Goal: Task Accomplishment & Management: Use online tool/utility

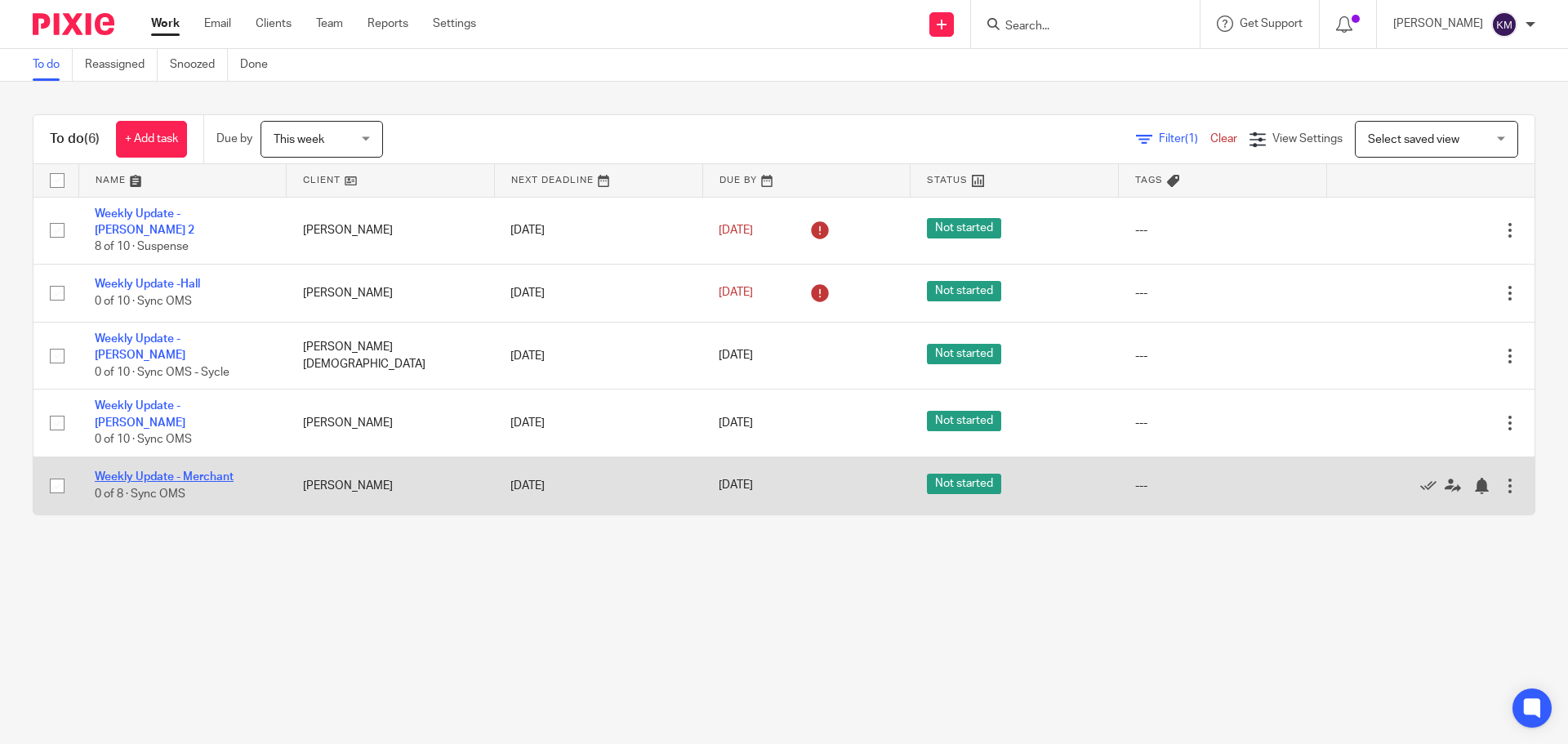
click at [191, 471] on link "Weekly Update - Merchant" at bounding box center [163, 476] width 138 height 11
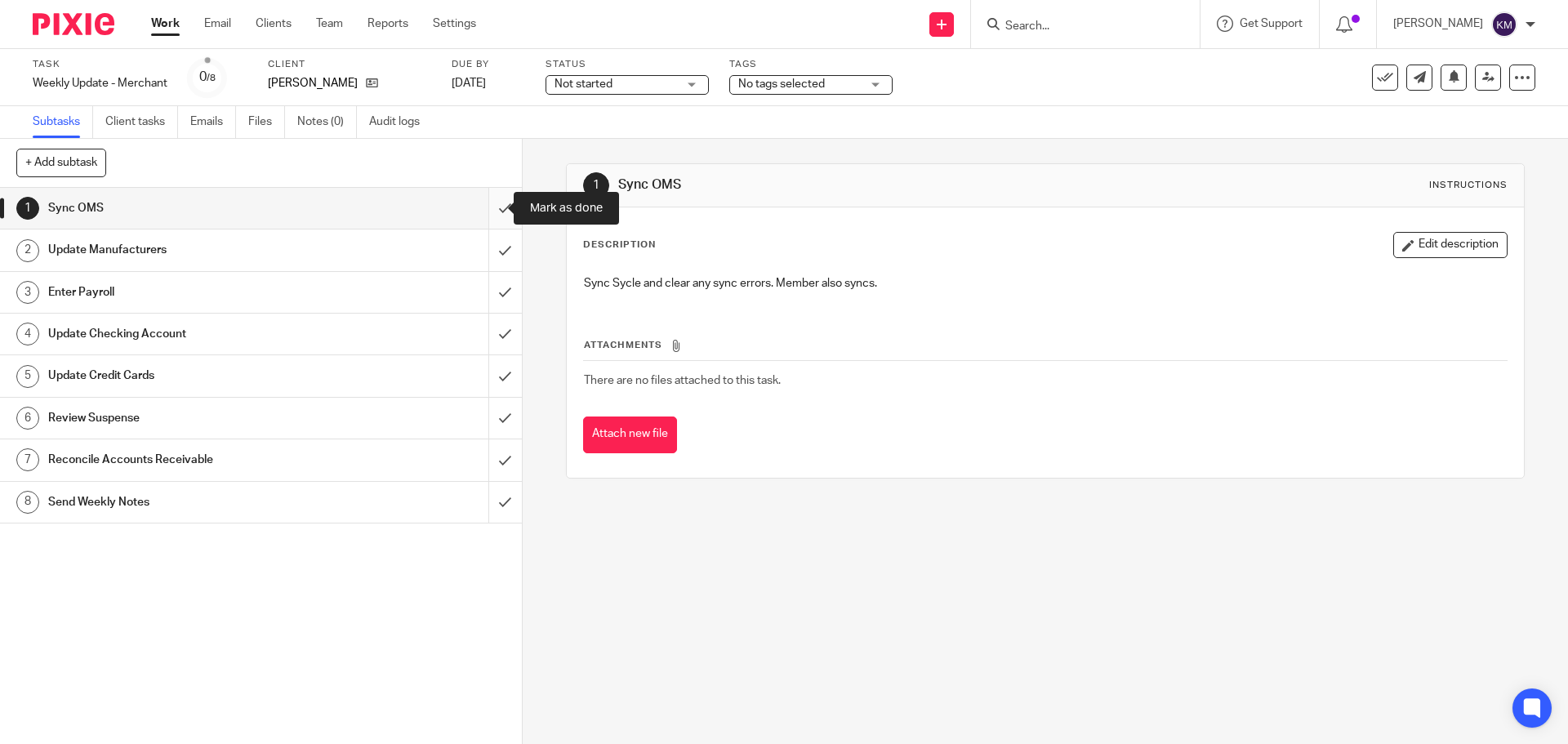
click at [488, 202] on input "submit" at bounding box center [261, 208] width 522 height 41
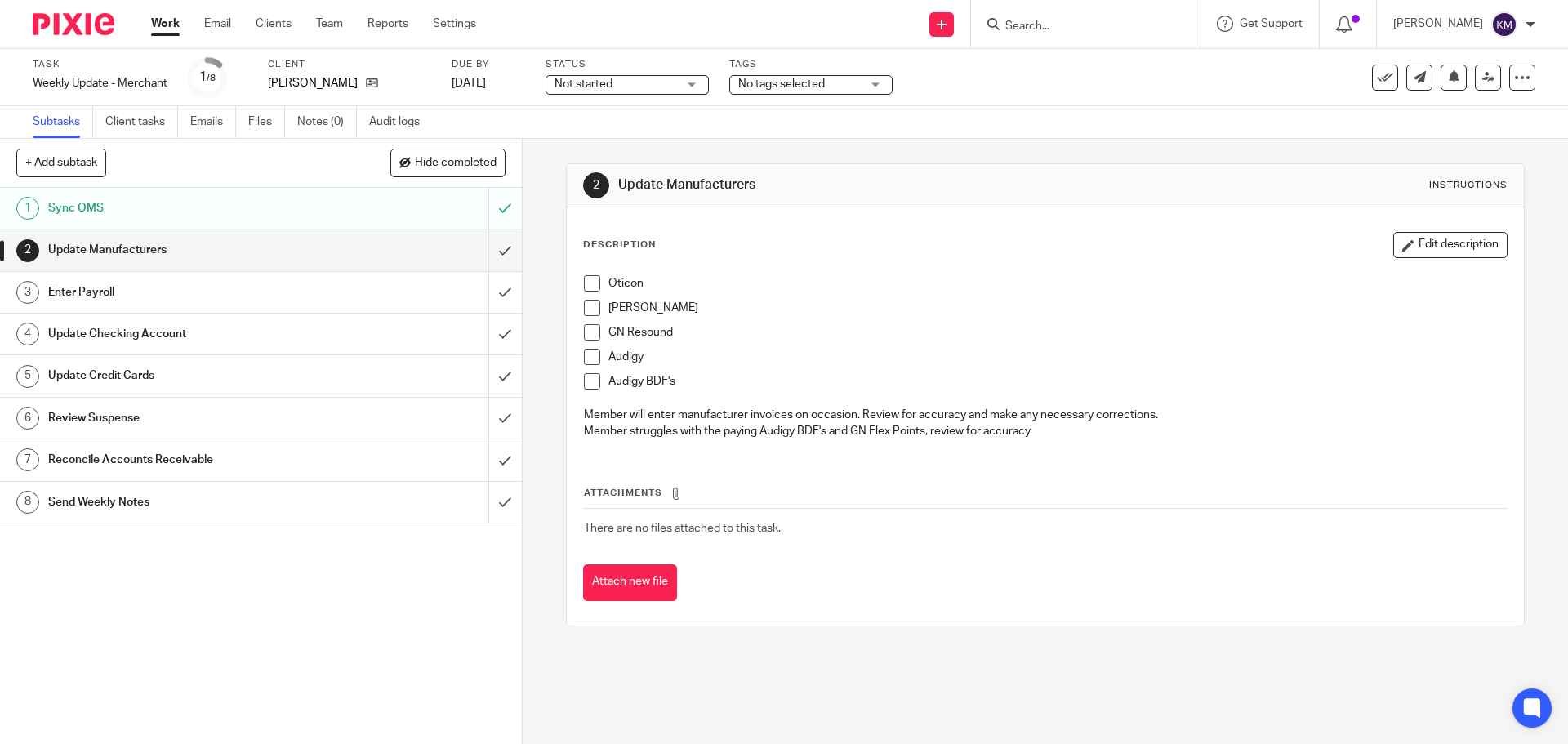
click at [589, 280] on span at bounding box center [592, 284] width 16 height 16
drag, startPoint x: 589, startPoint y: 307, endPoint x: 592, endPoint y: 322, distance: 15.3
click at [589, 308] on span at bounding box center [592, 308] width 16 height 16
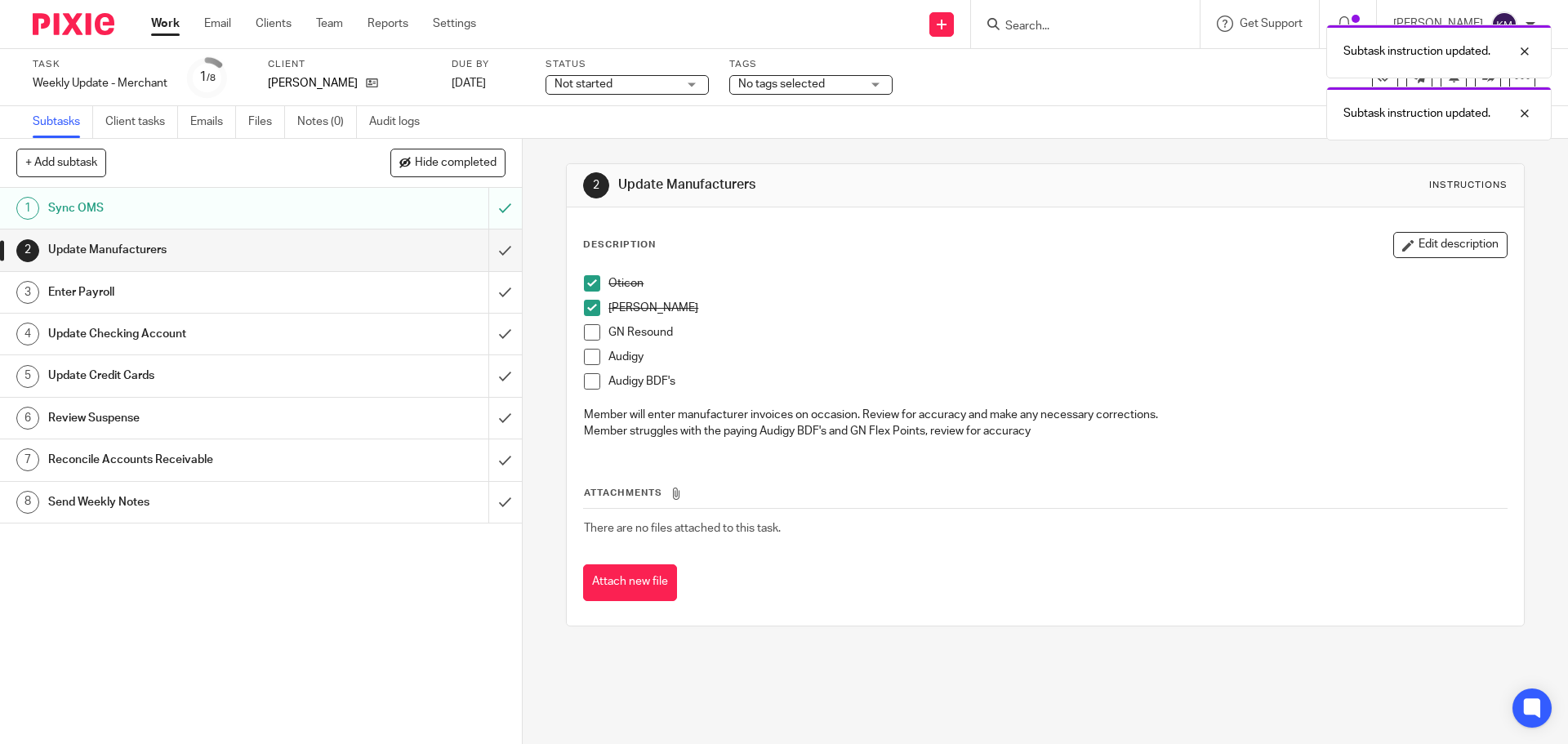
click at [589, 331] on span at bounding box center [592, 333] width 16 height 16
click at [588, 356] on span at bounding box center [592, 357] width 16 height 16
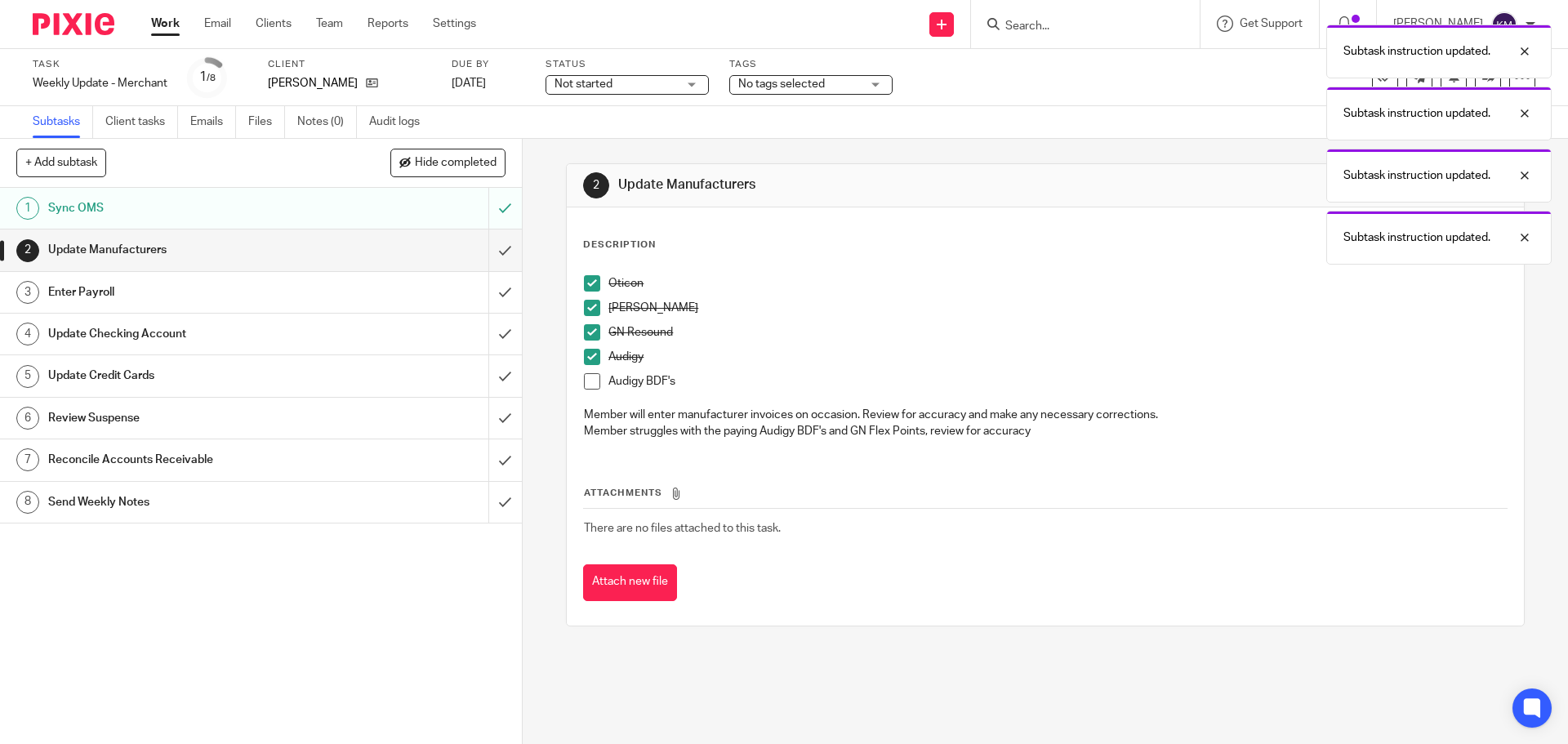
click at [585, 380] on span at bounding box center [592, 381] width 16 height 16
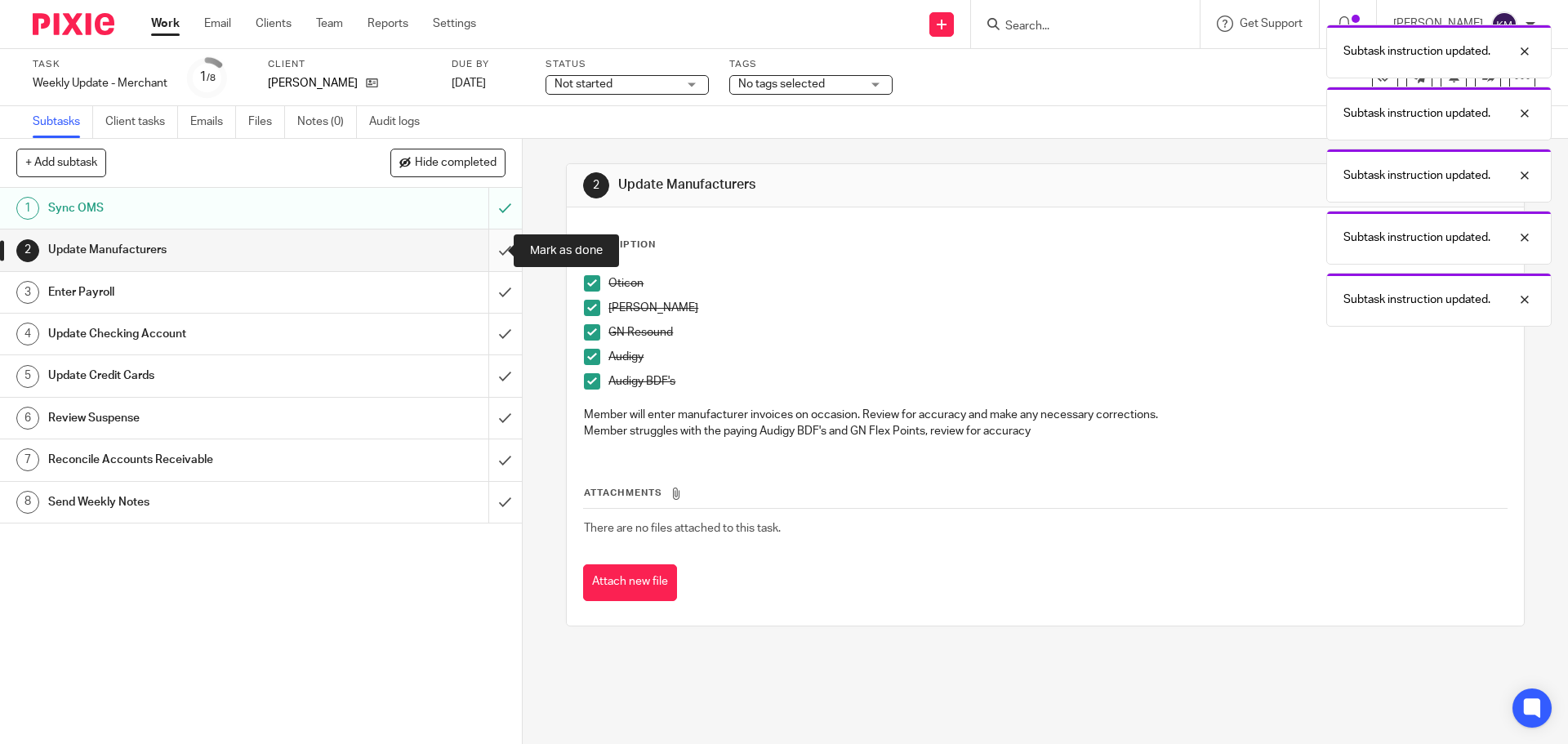
click at [494, 256] on input "submit" at bounding box center [261, 250] width 522 height 41
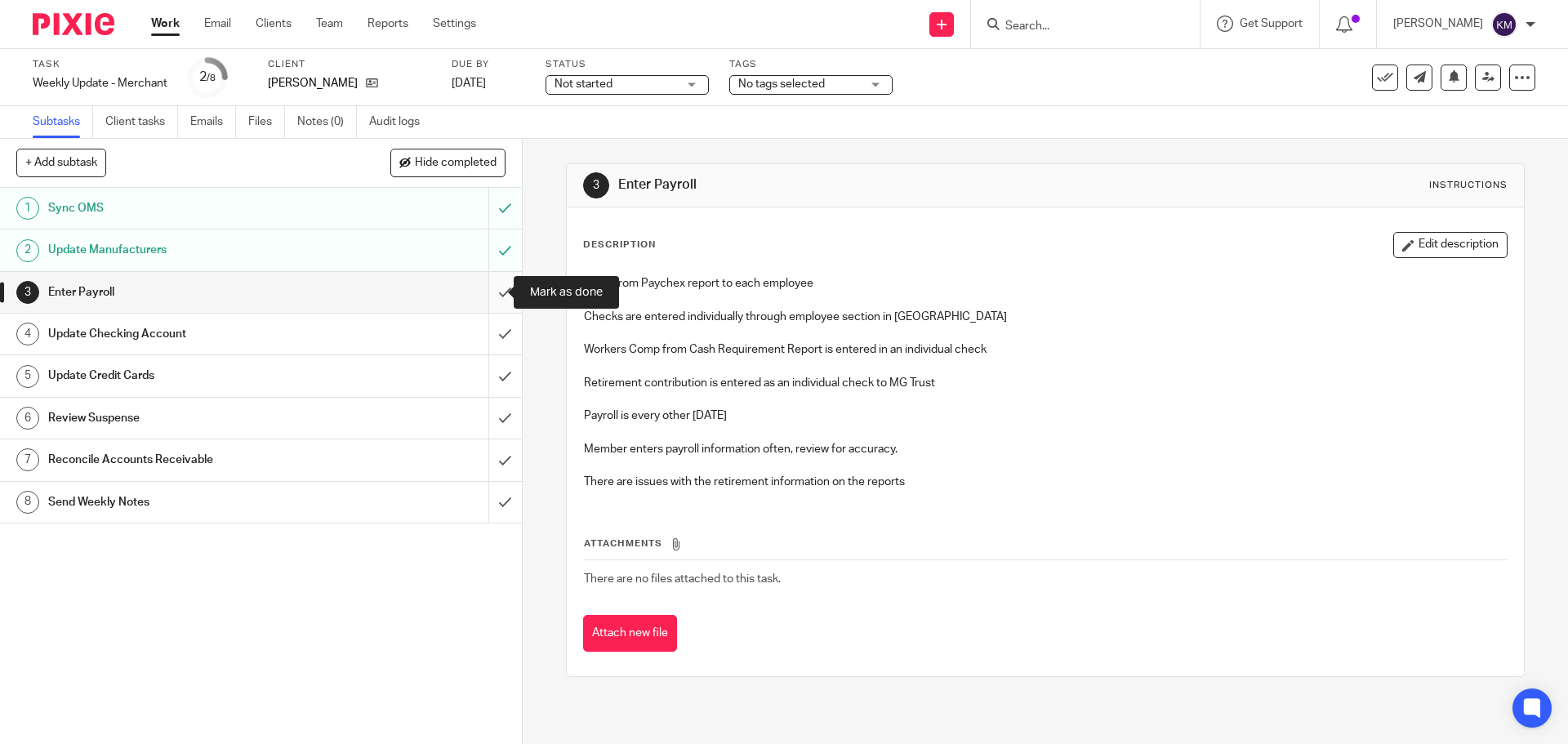
click at [491, 293] on input "submit" at bounding box center [261, 292] width 522 height 41
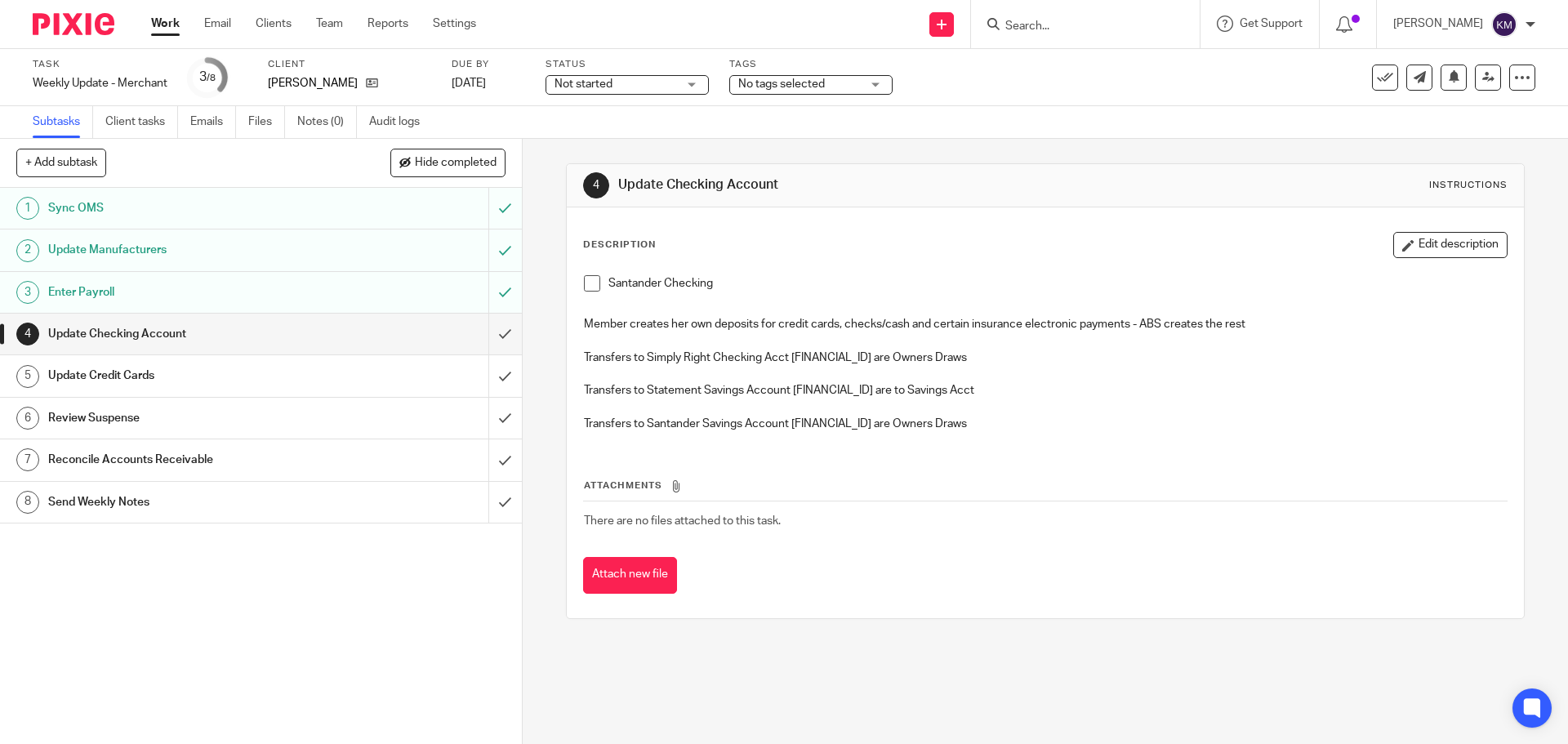
click at [584, 291] on span at bounding box center [592, 284] width 16 height 16
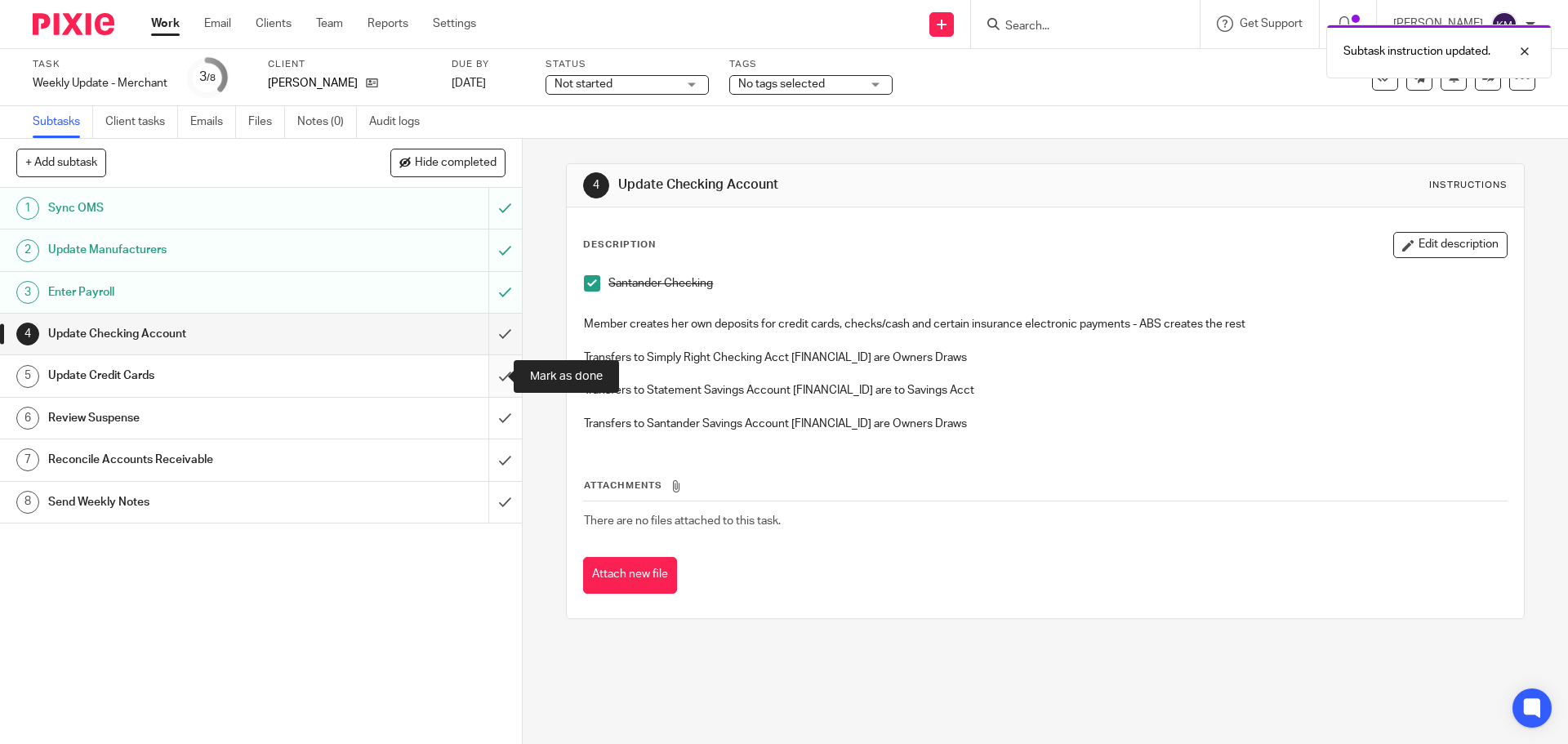
click at [494, 376] on input "submit" at bounding box center [261, 375] width 522 height 41
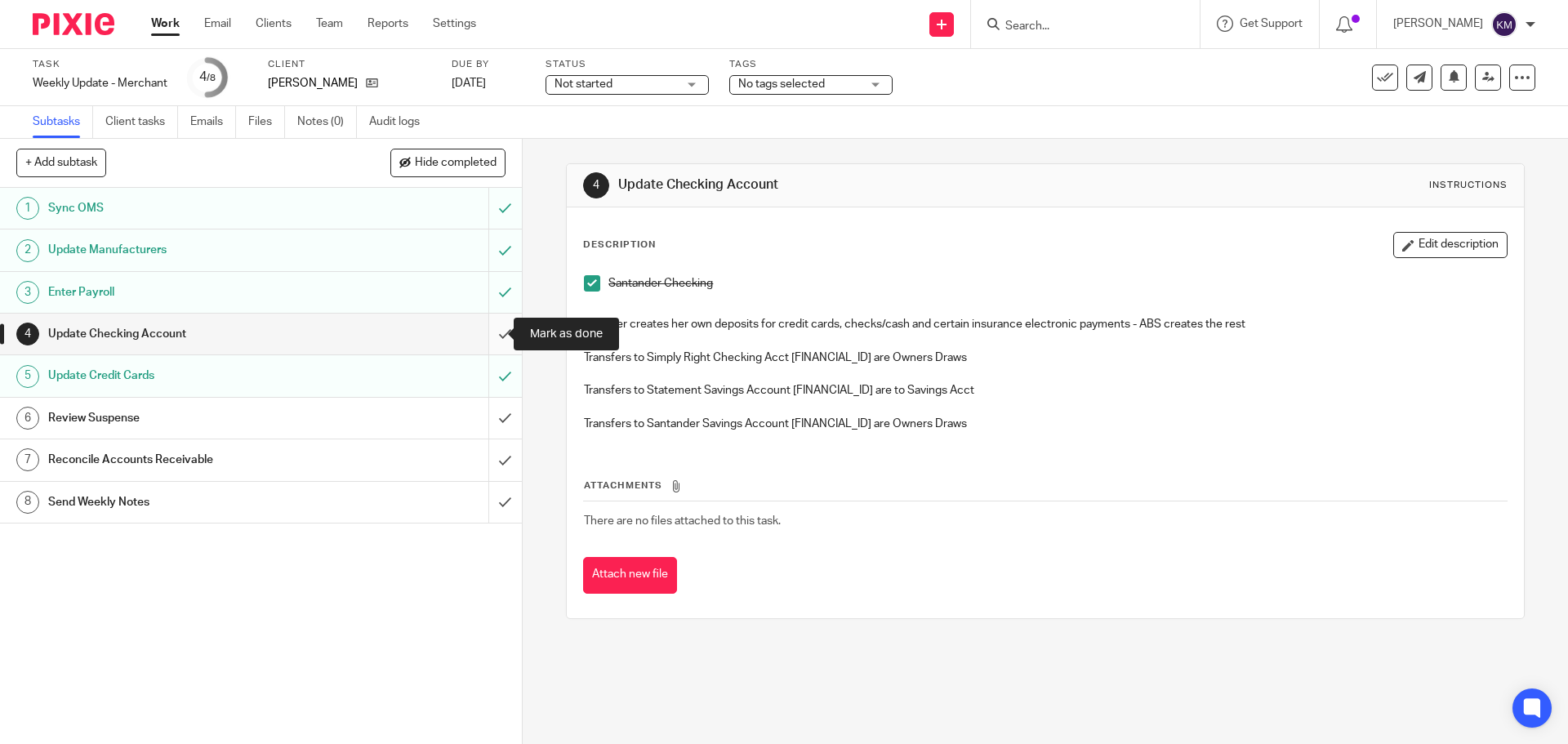
click at [487, 330] on input "submit" at bounding box center [261, 334] width 522 height 41
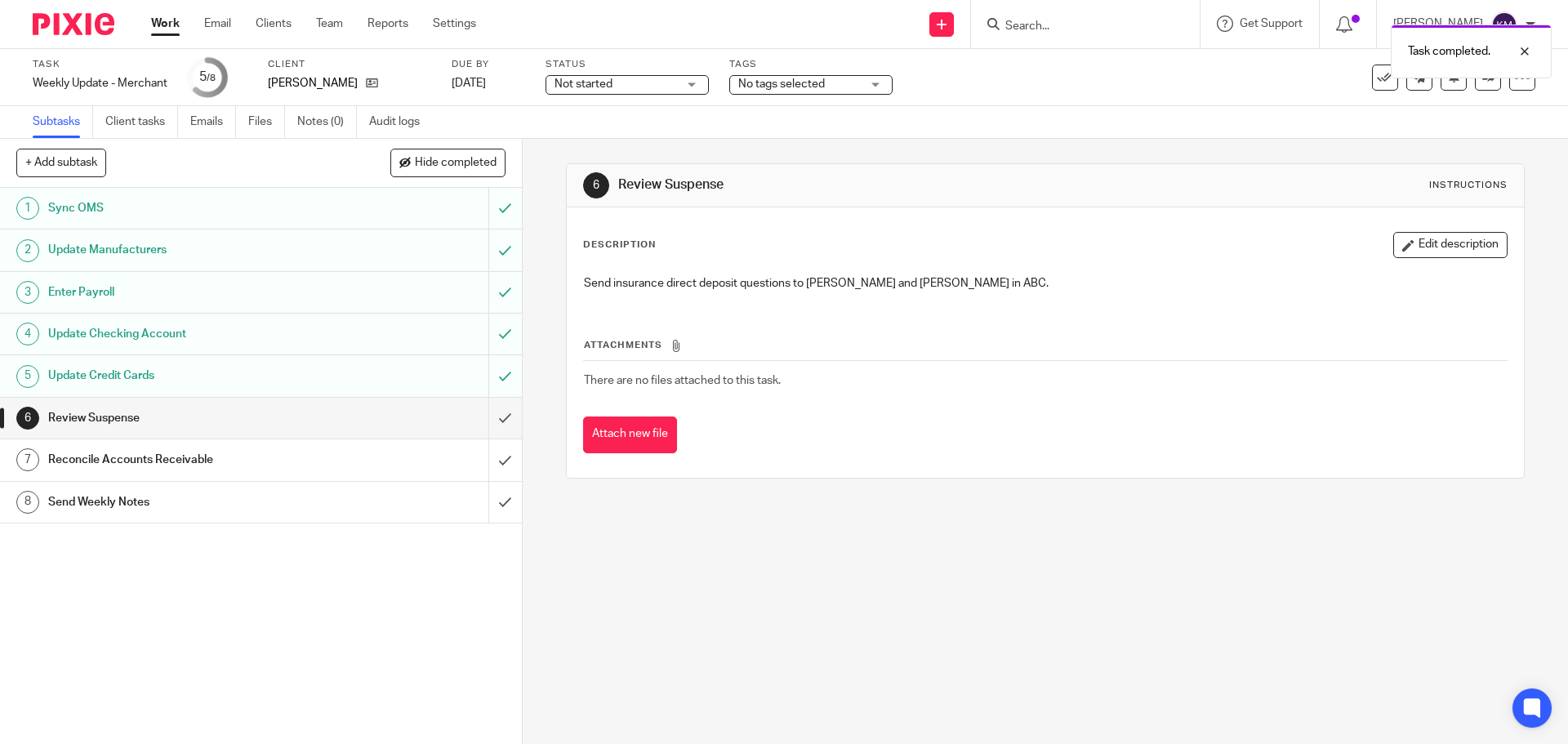
click at [366, 412] on div "Review Suspense" at bounding box center [260, 418] width 424 height 25
click at [486, 418] on input "submit" at bounding box center [261, 418] width 522 height 41
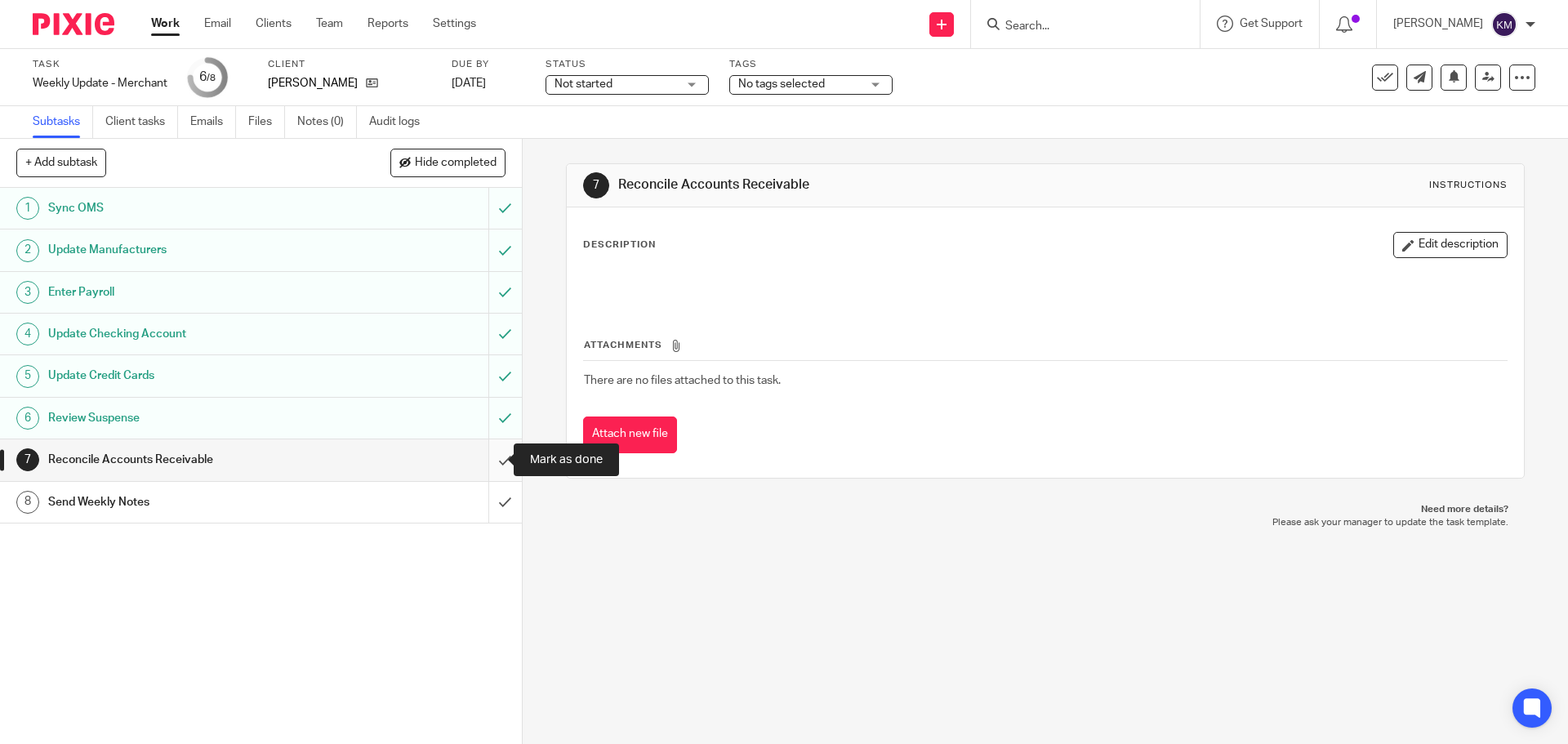
click at [491, 454] on input "submit" at bounding box center [261, 459] width 522 height 41
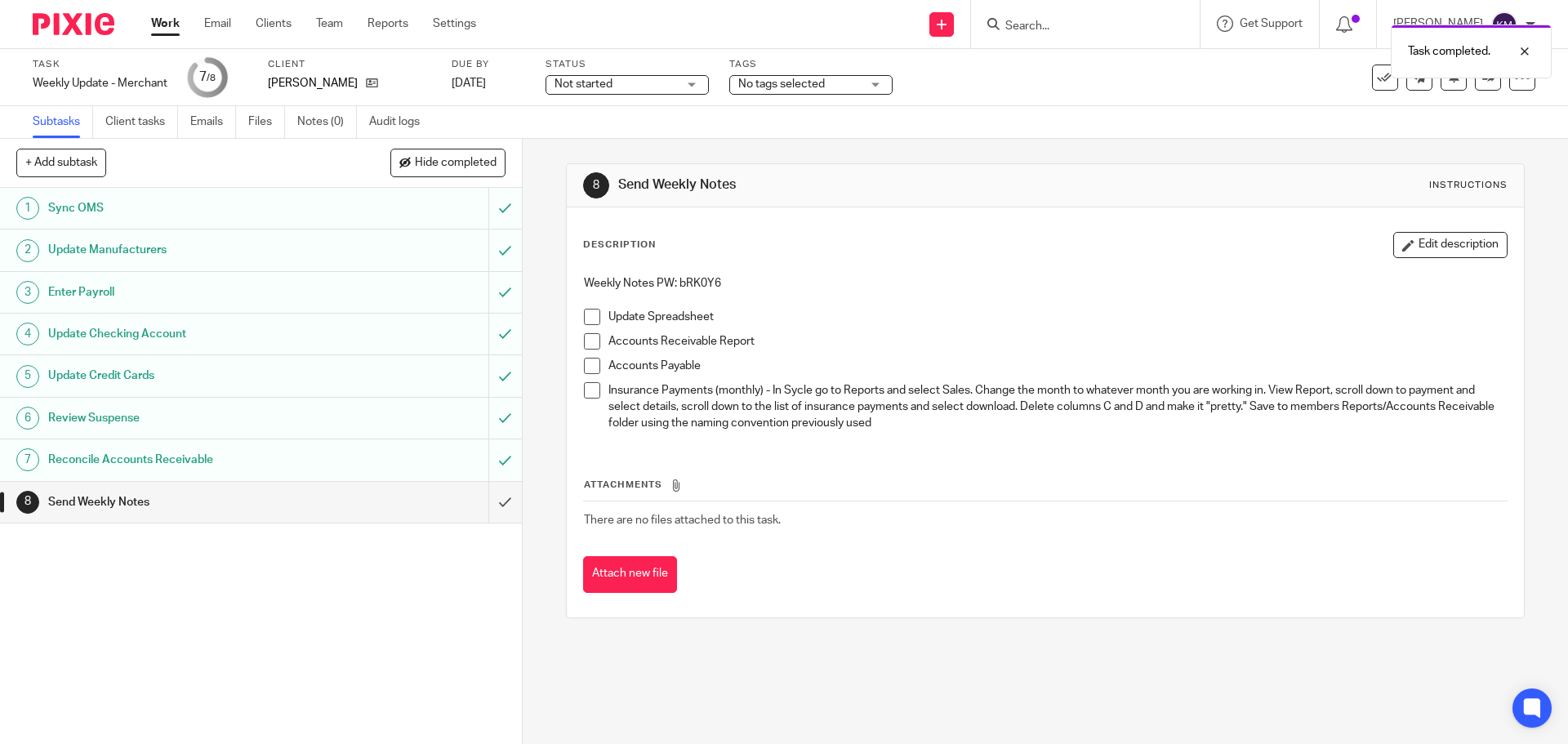
click at [584, 314] on span at bounding box center [592, 317] width 16 height 16
click at [584, 337] on span at bounding box center [592, 342] width 16 height 16
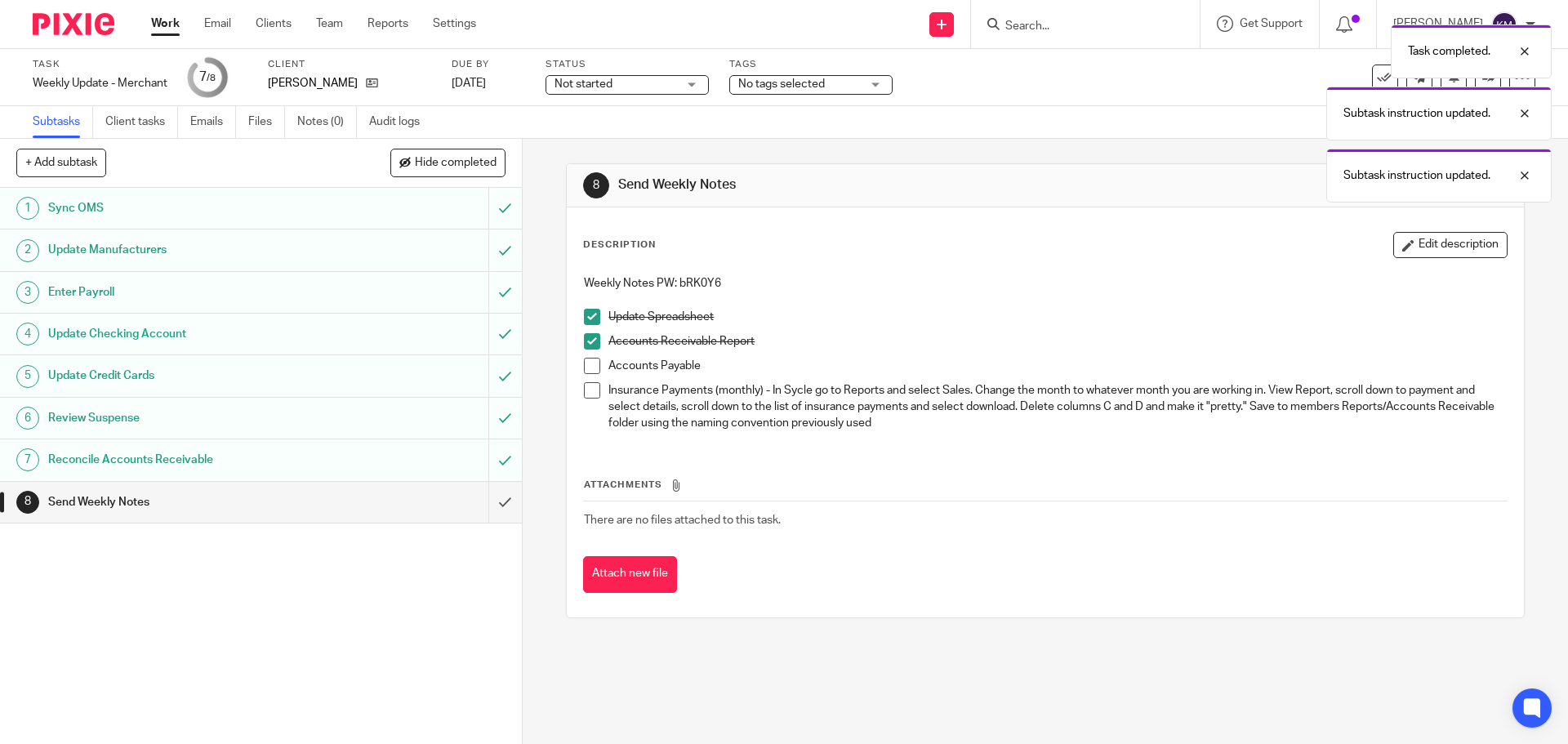
click at [588, 367] on span at bounding box center [592, 366] width 16 height 16
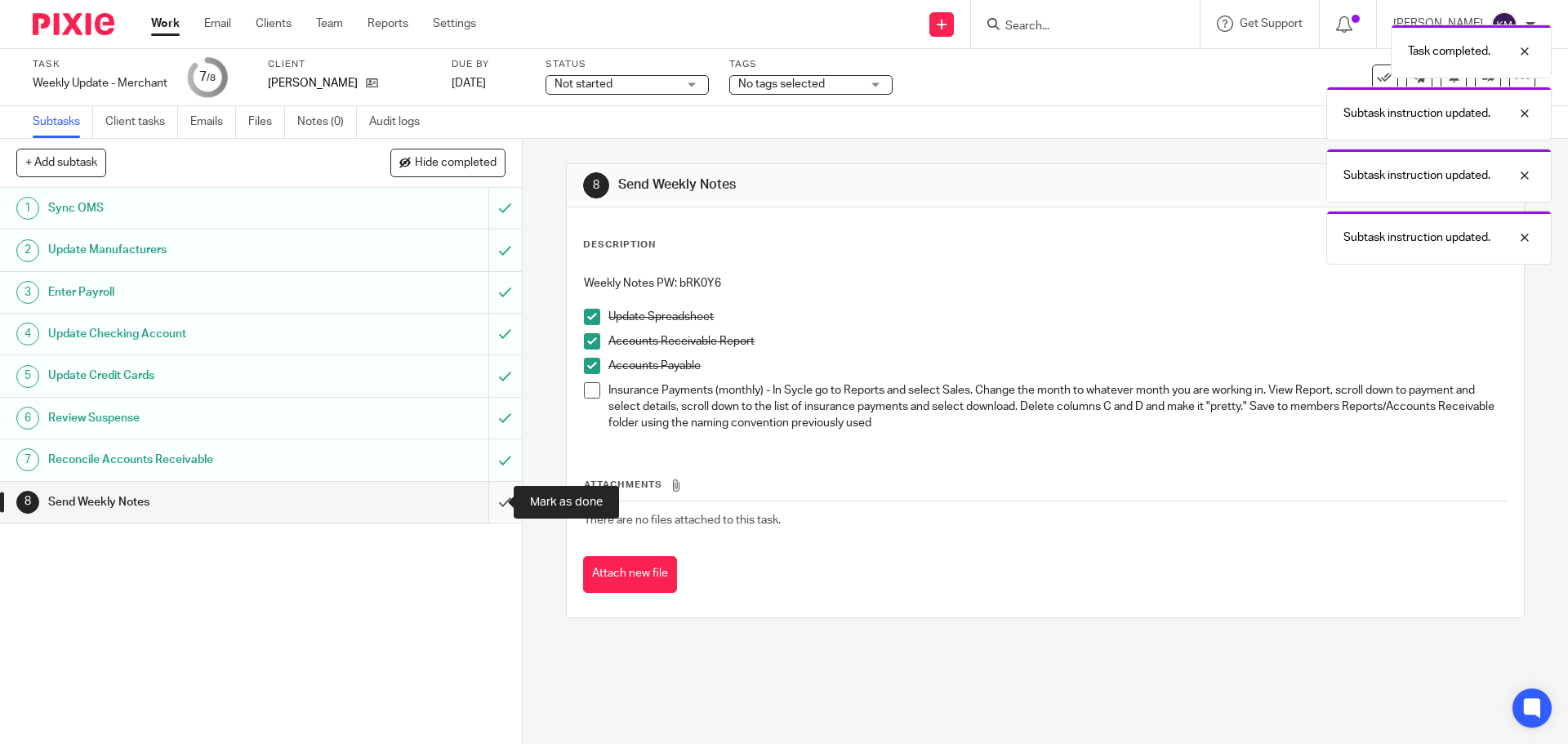
click at [494, 500] on input "submit" at bounding box center [261, 502] width 522 height 41
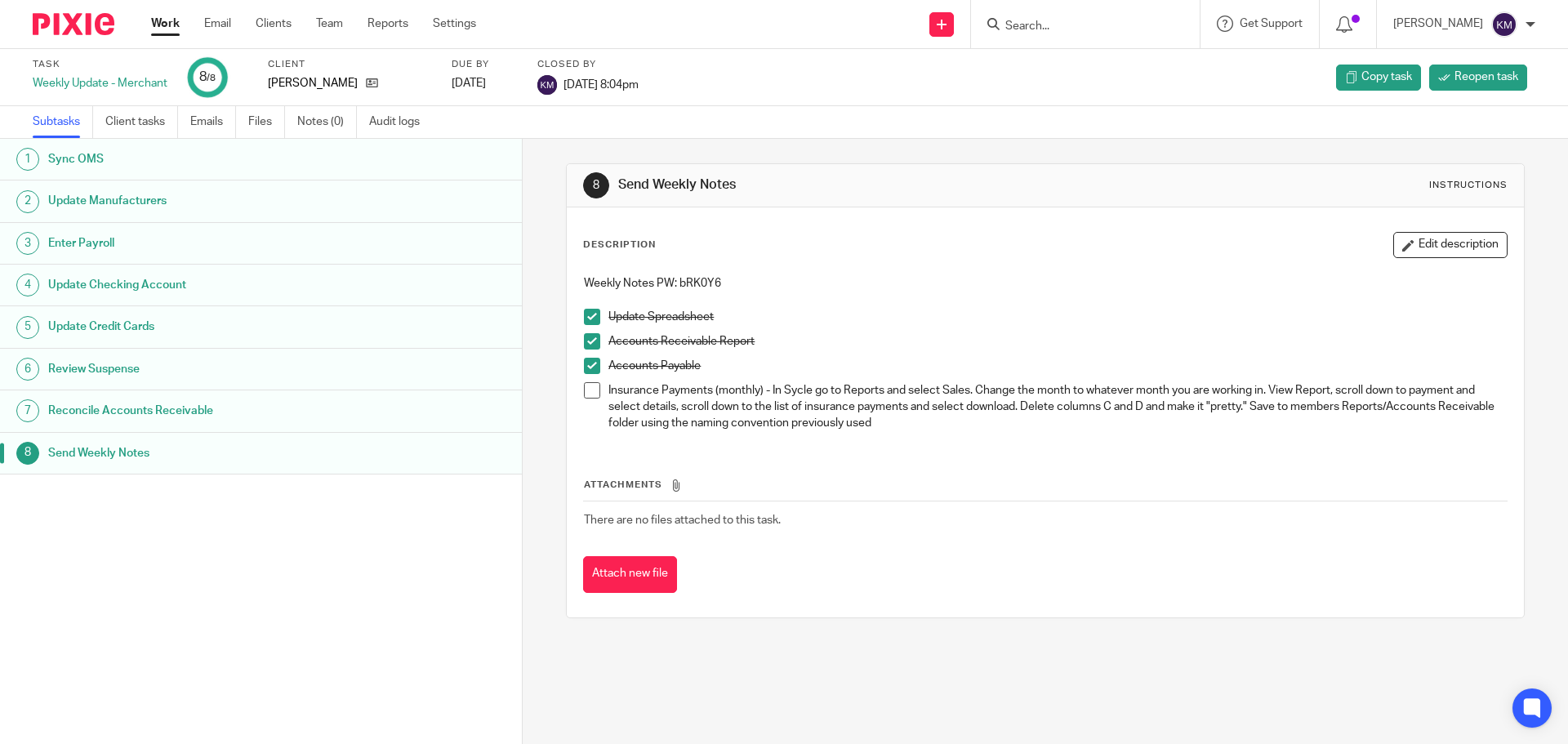
click at [167, 23] on link "Work" at bounding box center [165, 24] width 29 height 16
